Goal: Transaction & Acquisition: Book appointment/travel/reservation

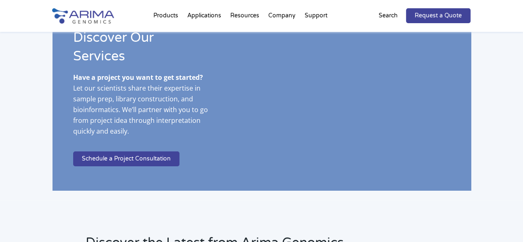
scroll to position [1522, 0]
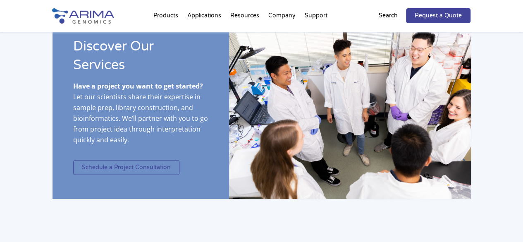
click at [121, 160] on link "Schedule a Project Consultation" at bounding box center [126, 167] width 106 height 15
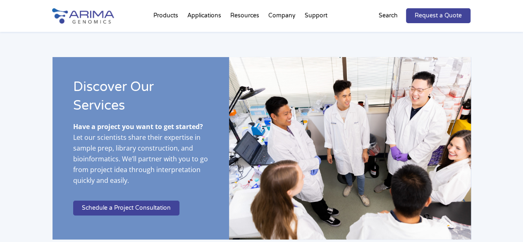
scroll to position [1481, 0]
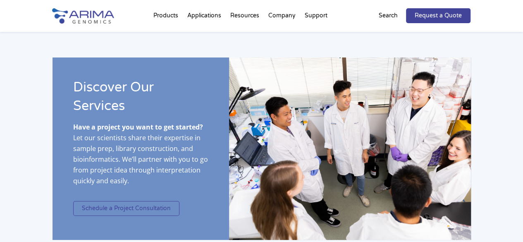
click at [149, 201] on link "Schedule a Project Consultation" at bounding box center [126, 208] width 106 height 15
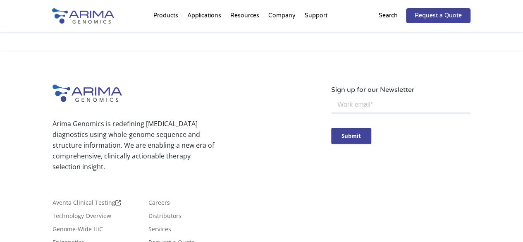
scroll to position [1948, 0]
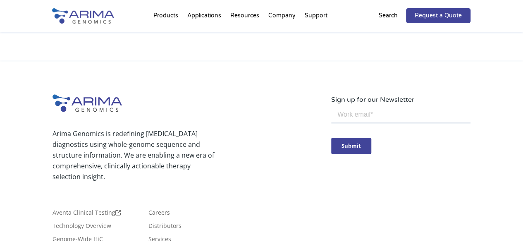
click at [368, 116] on input "email" at bounding box center [400, 115] width 139 height 17
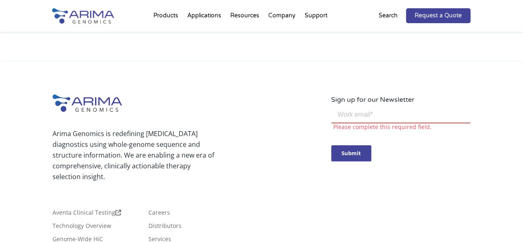
click at [370, 118] on input "email" at bounding box center [400, 115] width 139 height 17
click at [211, 150] on p "Arima Genomics is redefining [MEDICAL_DATA] diagnostics using whole-genome sequ…" at bounding box center [137, 155] width 168 height 54
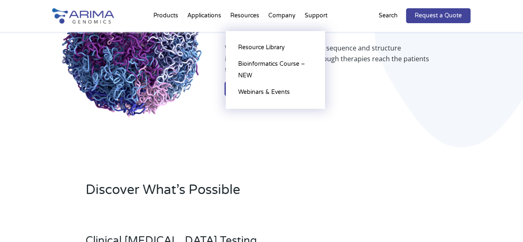
scroll to position [102, 0]
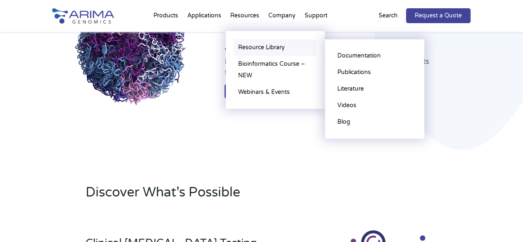
drag, startPoint x: 245, startPoint y: 48, endPoint x: 253, endPoint y: 47, distance: 8.3
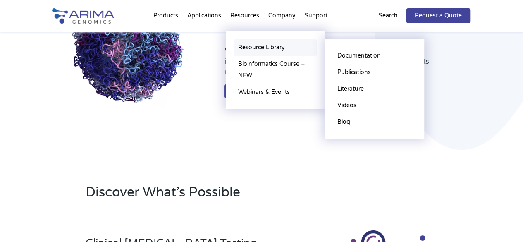
click at [245, 48] on link "Resource Library" at bounding box center [275, 47] width 83 height 17
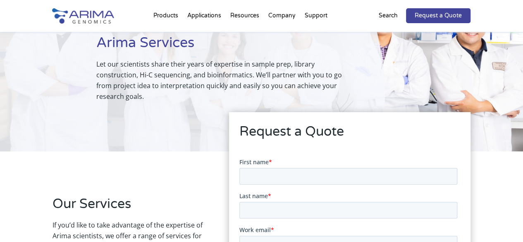
scroll to position [67, 0]
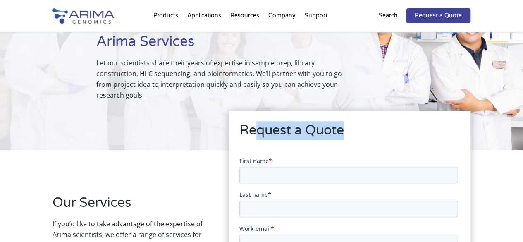
drag, startPoint x: 273, startPoint y: 127, endPoint x: 372, endPoint y: 133, distance: 99.1
click at [372, 133] on h2 "Request a Quote" at bounding box center [350, 133] width 221 height 25
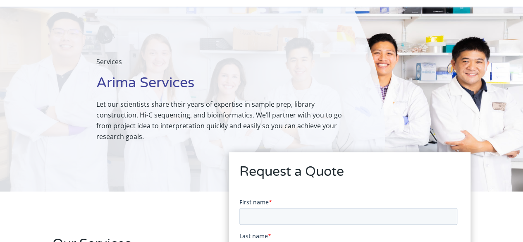
scroll to position [0, 0]
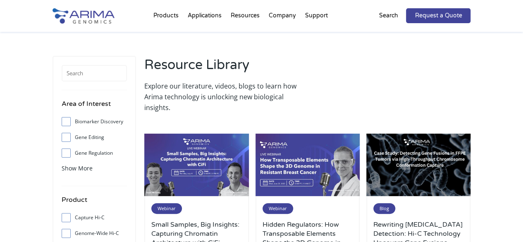
click at [83, 17] on img at bounding box center [84, 15] width 62 height 15
